Goal: Information Seeking & Learning: Find specific fact

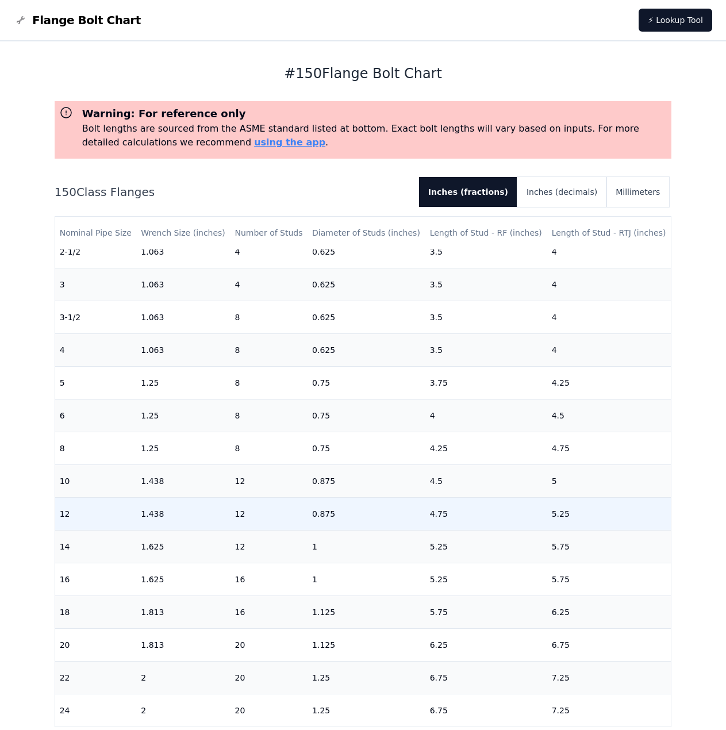
scroll to position [162, 0]
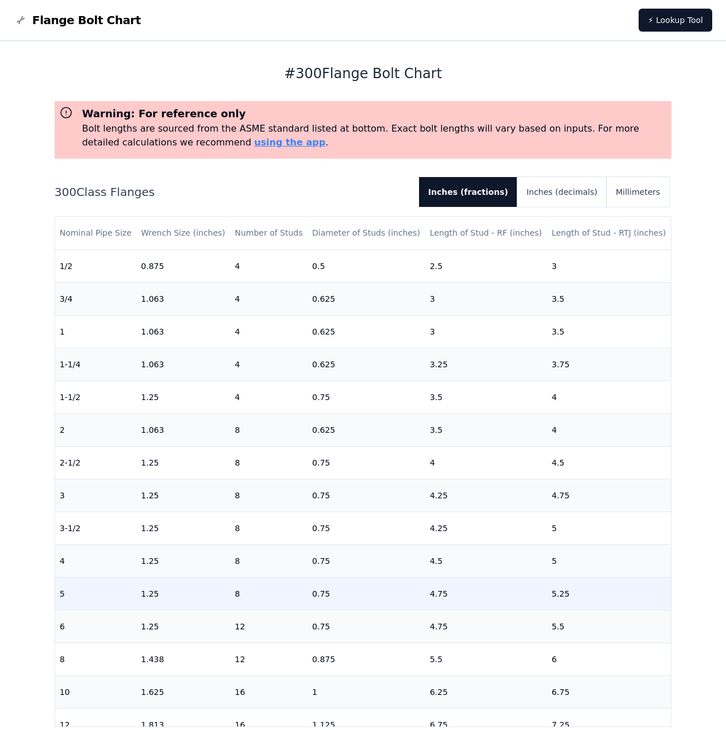
scroll to position [57, 0]
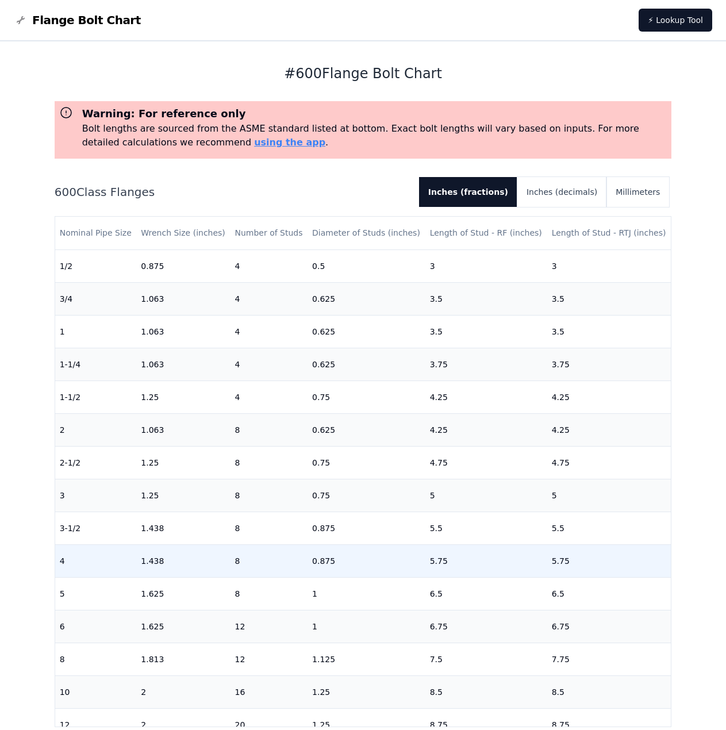
scroll to position [115, 0]
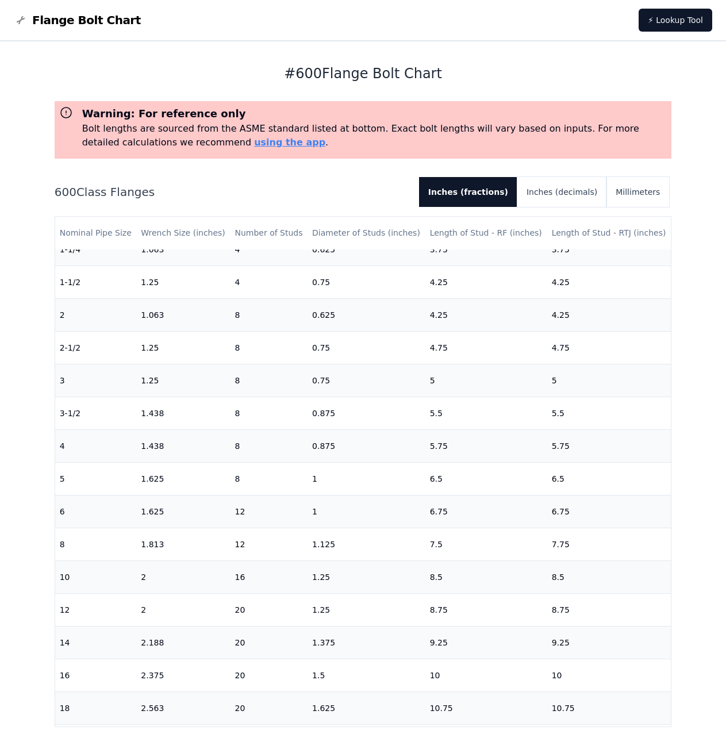
click at [206, 51] on div "# 600 Flange Bolt Chart Warning: For reference only Bolt lengths are sourced fr…" at bounding box center [363, 392] width 617 height 702
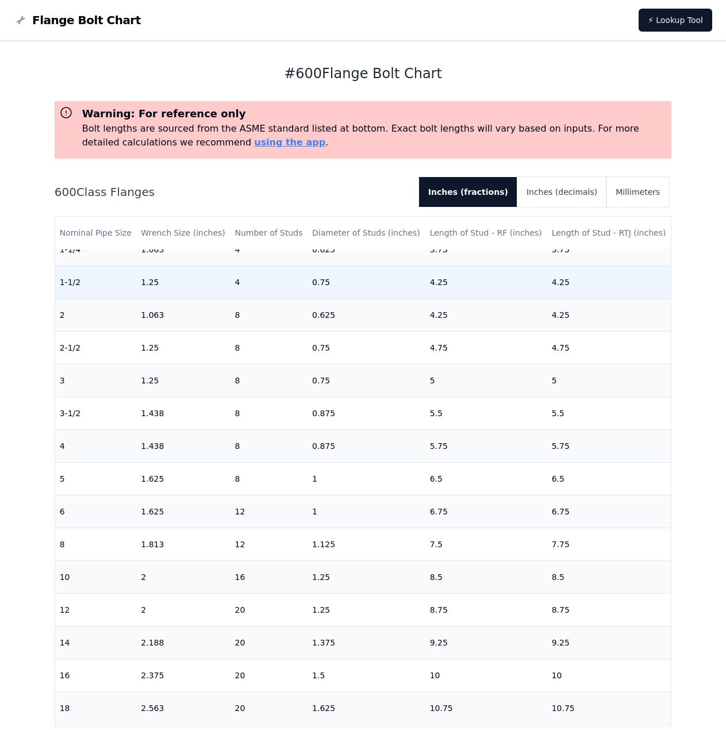
scroll to position [57, 0]
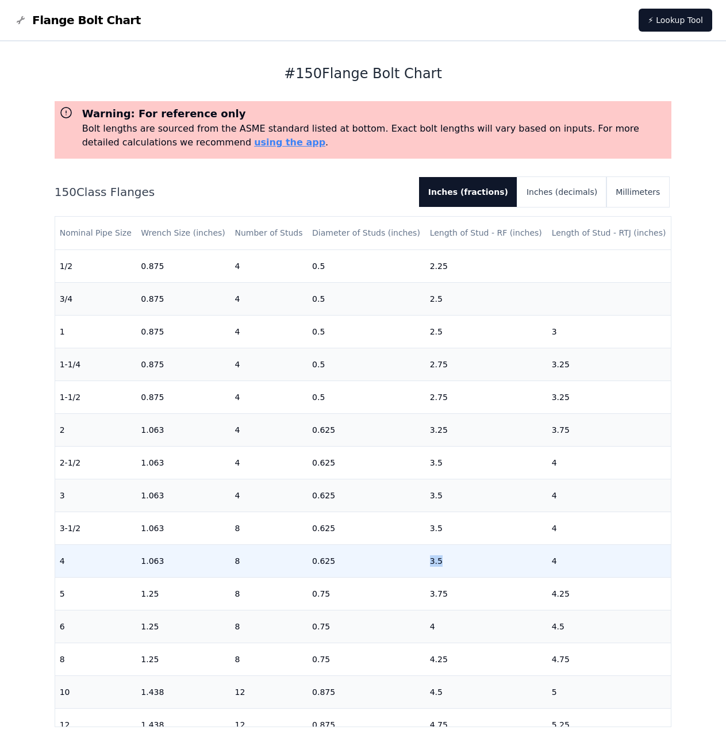
drag, startPoint x: 432, startPoint y: 561, endPoint x: 424, endPoint y: 563, distance: 8.1
click at [425, 563] on td "3.5" at bounding box center [486, 560] width 122 height 33
drag, startPoint x: 313, startPoint y: 556, endPoint x: 338, endPoint y: 556, distance: 24.7
click at [338, 556] on td "0.625" at bounding box center [366, 560] width 118 height 33
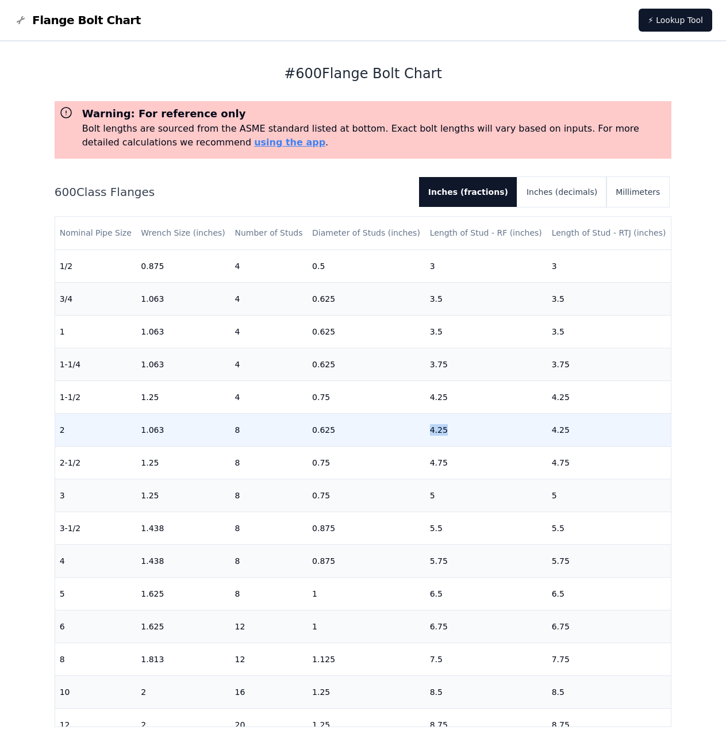
drag, startPoint x: 440, startPoint y: 429, endPoint x: 419, endPoint y: 431, distance: 20.8
click at [419, 431] on tr "2 1.063 8 0.625 4.25 4.25" at bounding box center [363, 429] width 616 height 33
